Goal: Task Accomplishment & Management: Use online tool/utility

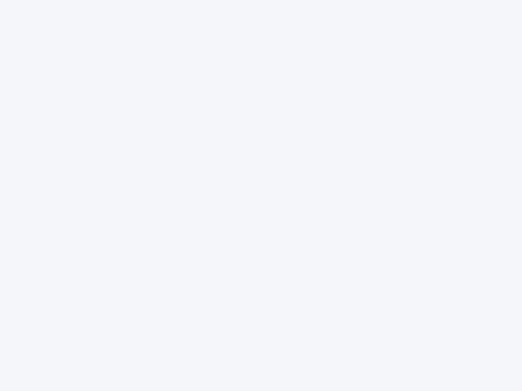
click at [261, 196] on div at bounding box center [261, 195] width 522 height 391
